Goal: Task Accomplishment & Management: Manage account settings

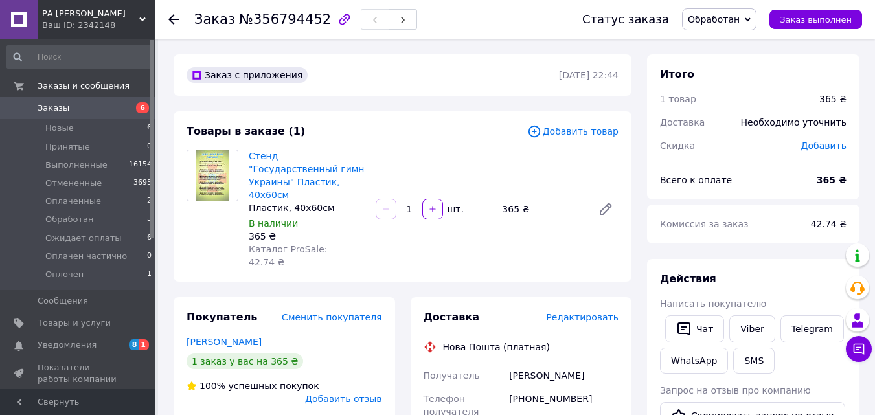
click at [218, 187] on img at bounding box center [213, 175] width 34 height 51
click at [76, 137] on li "Новые 6" at bounding box center [79, 128] width 159 height 18
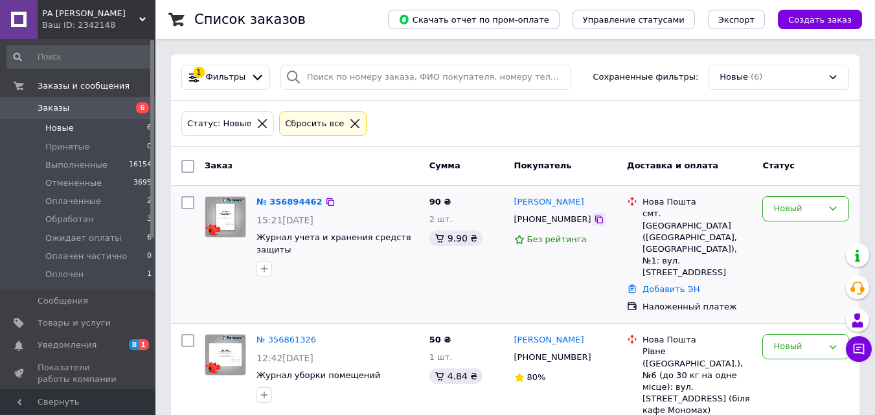
click at [594, 222] on icon at bounding box center [599, 219] width 10 height 10
click at [299, 201] on link "№ 356894462" at bounding box center [290, 202] width 66 height 10
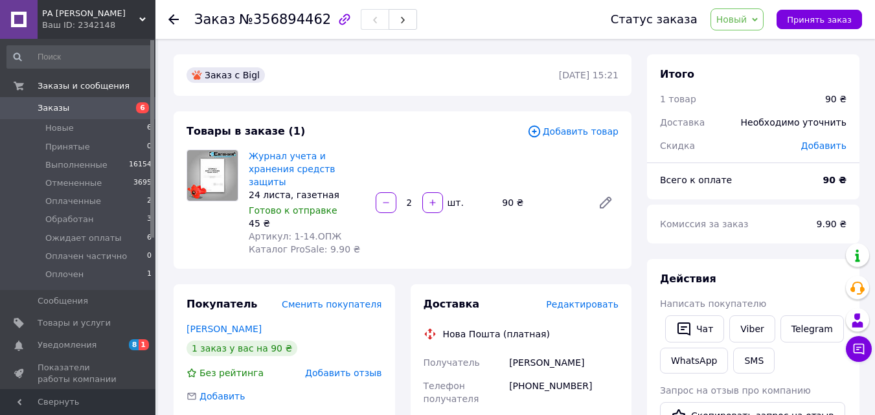
click at [171, 19] on use at bounding box center [173, 19] width 10 height 10
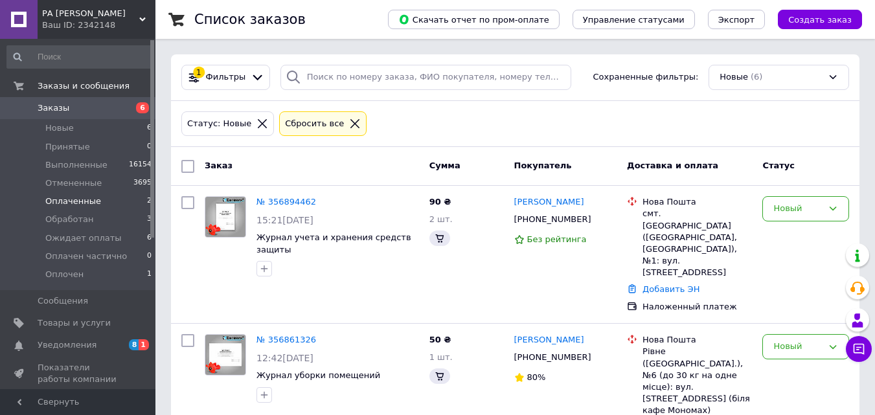
click at [113, 207] on li "Оплаченные 2" at bounding box center [79, 201] width 159 height 18
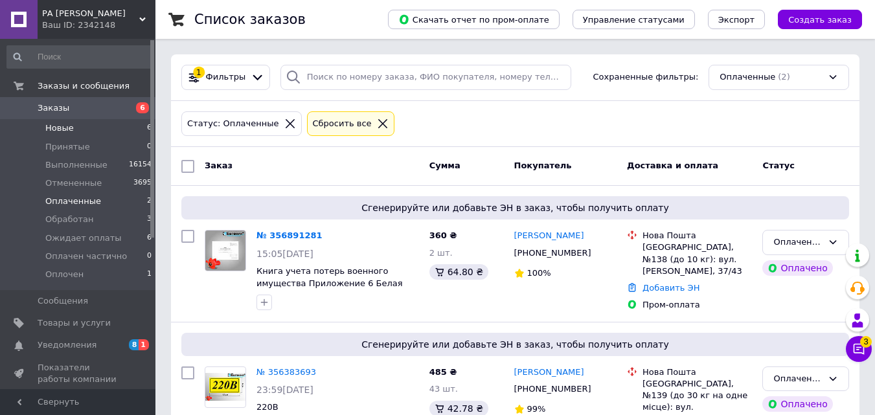
click at [107, 130] on li "Новые 6" at bounding box center [79, 128] width 159 height 18
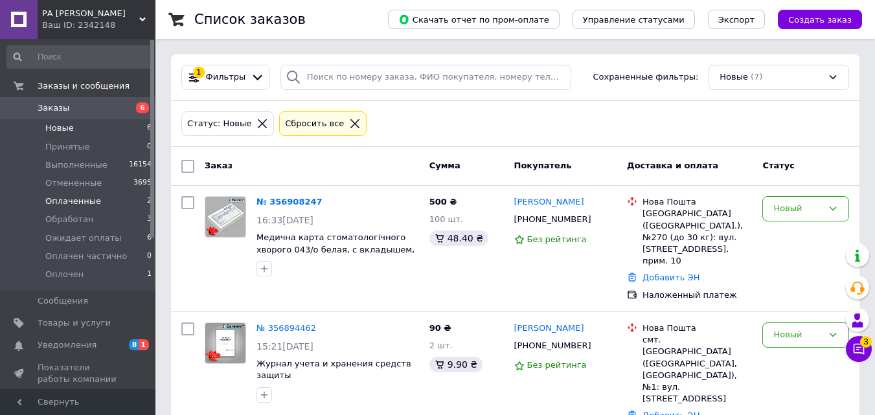
click at [85, 200] on span "Оплаченные" at bounding box center [73, 202] width 56 height 12
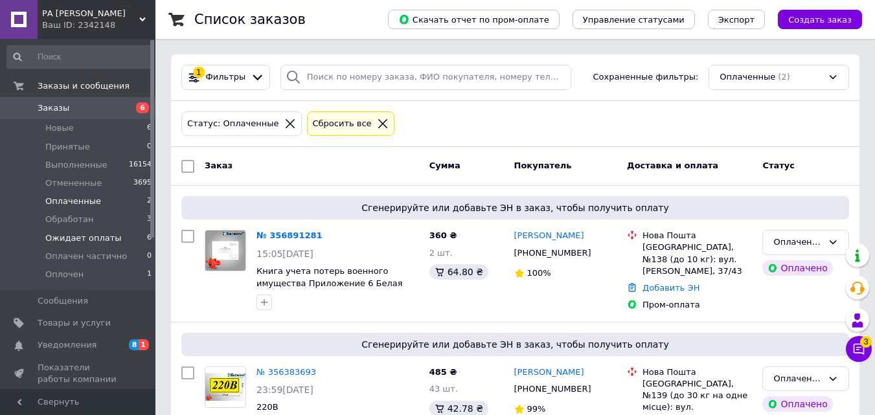
click at [97, 238] on span "Ожидает оплаты" at bounding box center [83, 239] width 76 height 12
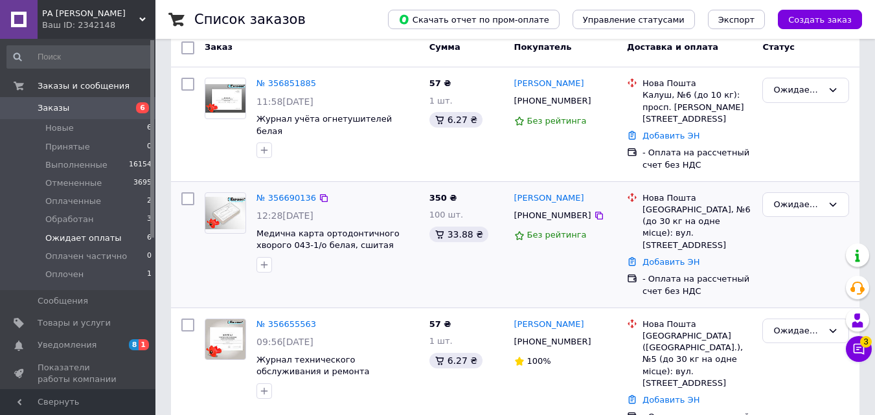
scroll to position [130, 0]
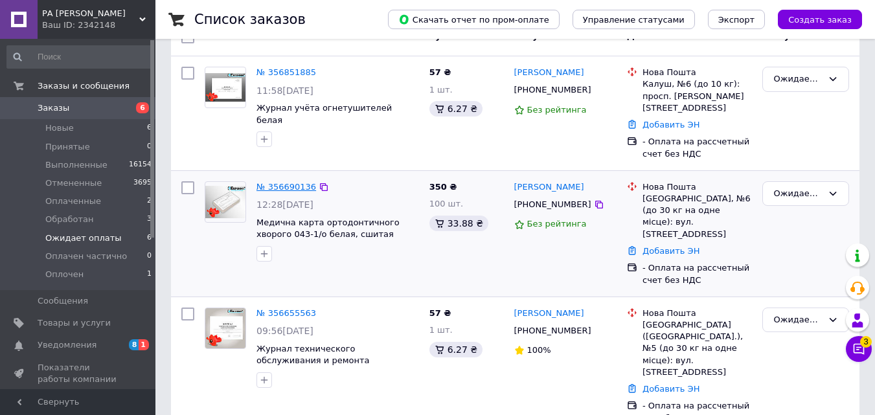
click at [283, 183] on link "№ 356690136" at bounding box center [287, 187] width 60 height 10
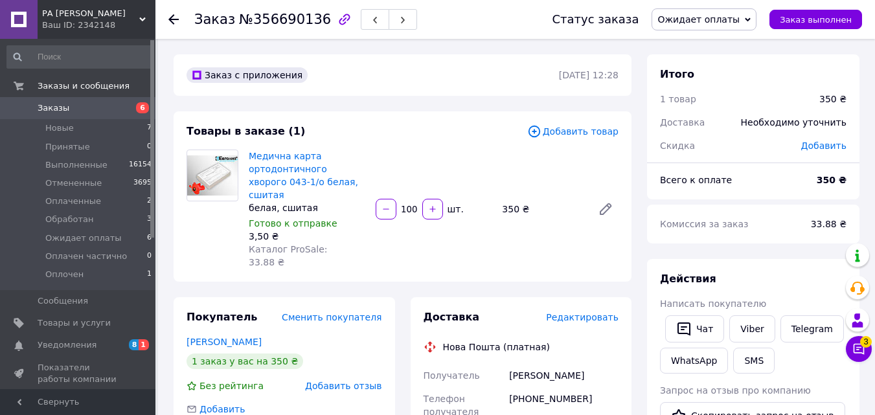
click at [177, 21] on icon at bounding box center [173, 19] width 10 height 10
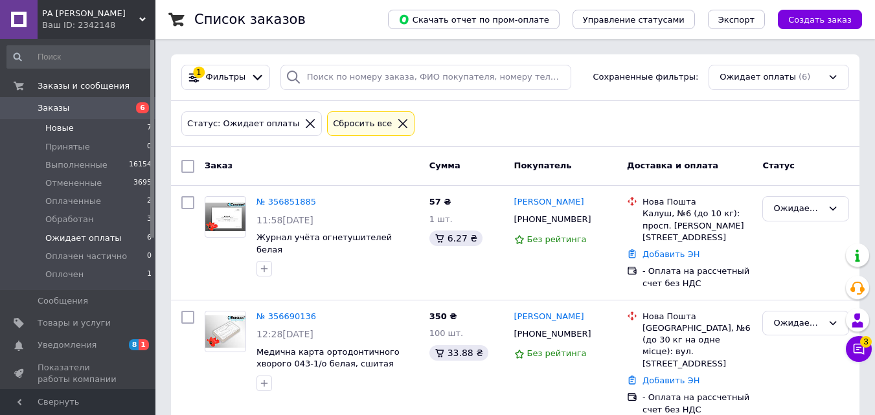
click at [82, 126] on li "Новые 7" at bounding box center [79, 128] width 159 height 18
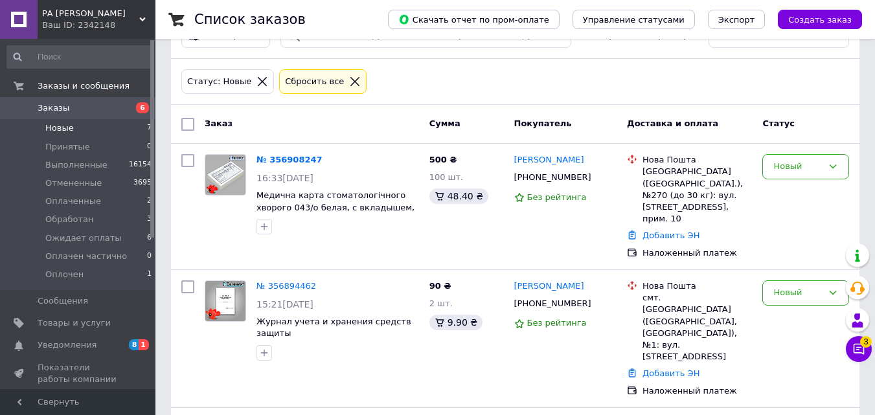
scroll to position [65, 0]
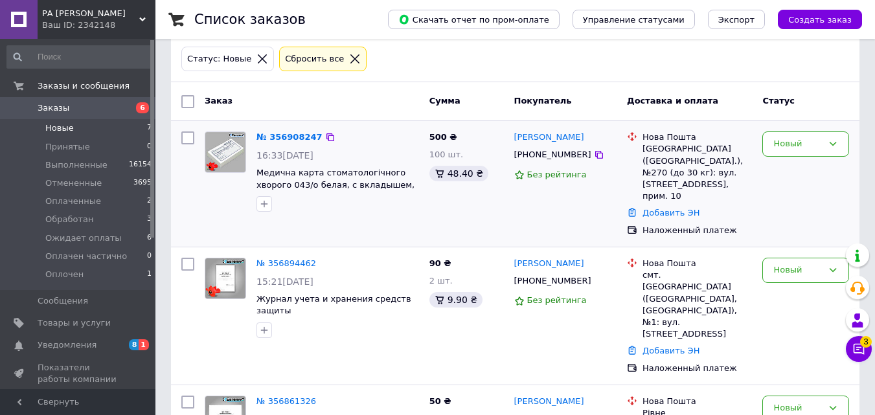
click at [423, 205] on div "№ 356908247 16:33[DATE] Медична карта стоматологічного хворого 043/о белая, с в…" at bounding box center [337, 171] width 173 height 91
